Goal: Go to known website: Access a specific website the user already knows

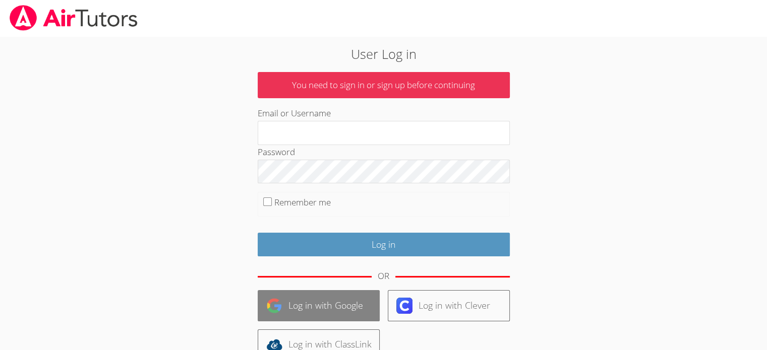
click at [320, 303] on link "Log in with Google" at bounding box center [319, 305] width 122 height 31
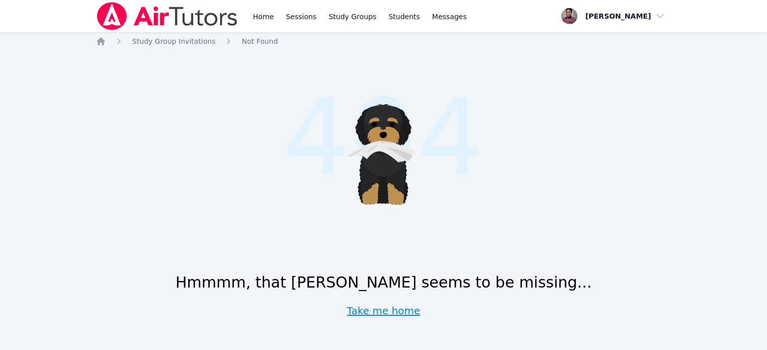
click at [365, 311] on link "Take me home" at bounding box center [384, 311] width 74 height 14
